Goal: Task Accomplishment & Management: Manage account settings

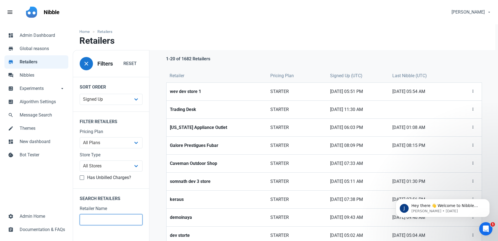
click at [95, 216] on input "text" at bounding box center [111, 219] width 63 height 11
type input "oh [PERSON_NAME]"
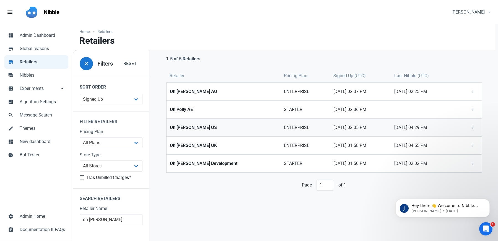
click at [183, 125] on strong "Oh [PERSON_NAME] US" at bounding box center [224, 127] width 108 height 7
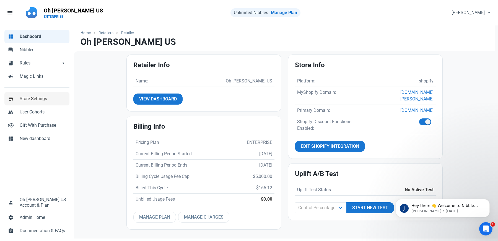
click at [38, 97] on span "Store Settings" at bounding box center [43, 98] width 46 height 7
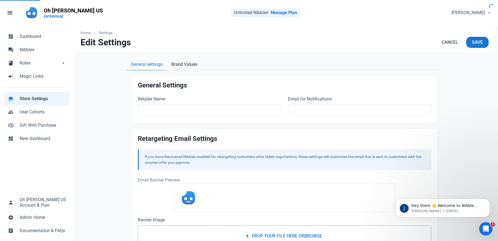
type input "Oh [PERSON_NAME] US"
click at [184, 60] on link "Brand Values" at bounding box center [184, 64] width 35 height 11
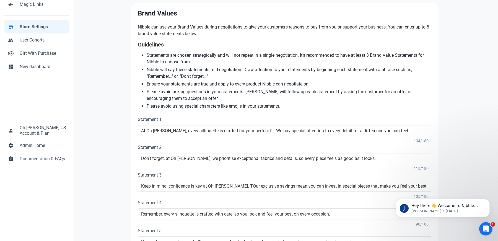
scroll to position [102, 0]
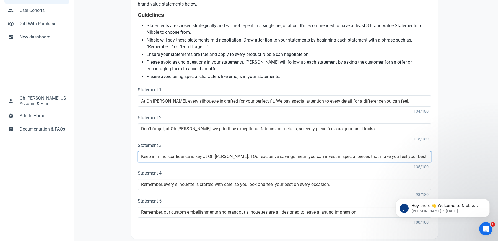
click at [229, 155] on input "Keep in mind, confidence is key at Oh [PERSON_NAME]. TOur exclusive savings mea…" at bounding box center [285, 156] width 294 height 11
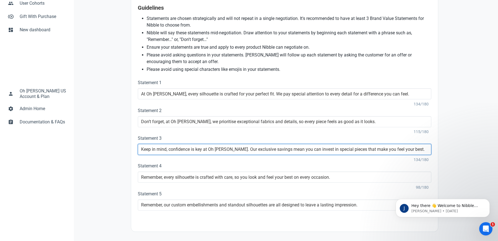
scroll to position [0, 0]
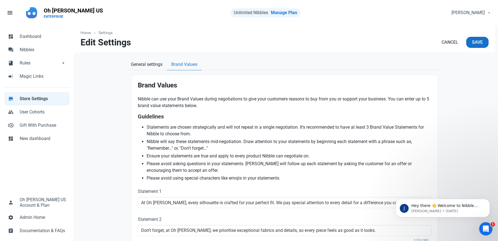
type input "Keep in mind, confidence is key at Oh [PERSON_NAME]. Our exclusive savings mean…"
click at [477, 41] on span "Save" at bounding box center [477, 42] width 11 height 7
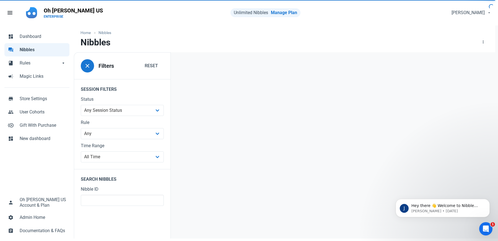
click at [304, 146] on div at bounding box center [335, 148] width 328 height 192
